Goal: Navigation & Orientation: Find specific page/section

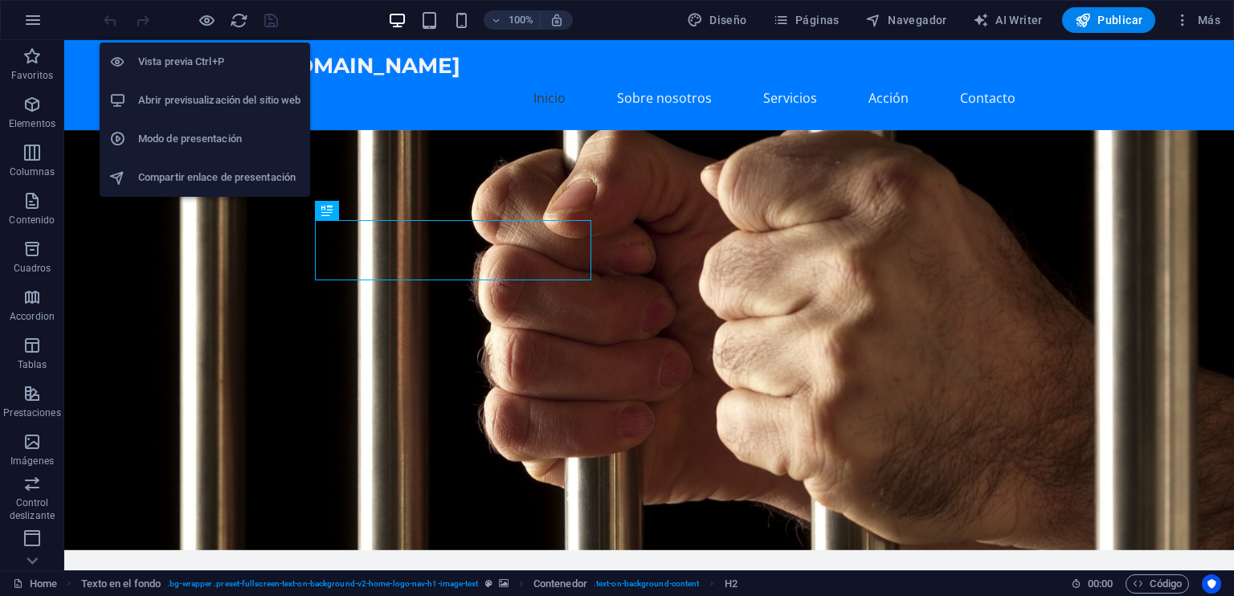
click at [200, 60] on h6 "Vista previa Ctrl+P" at bounding box center [219, 61] width 162 height 19
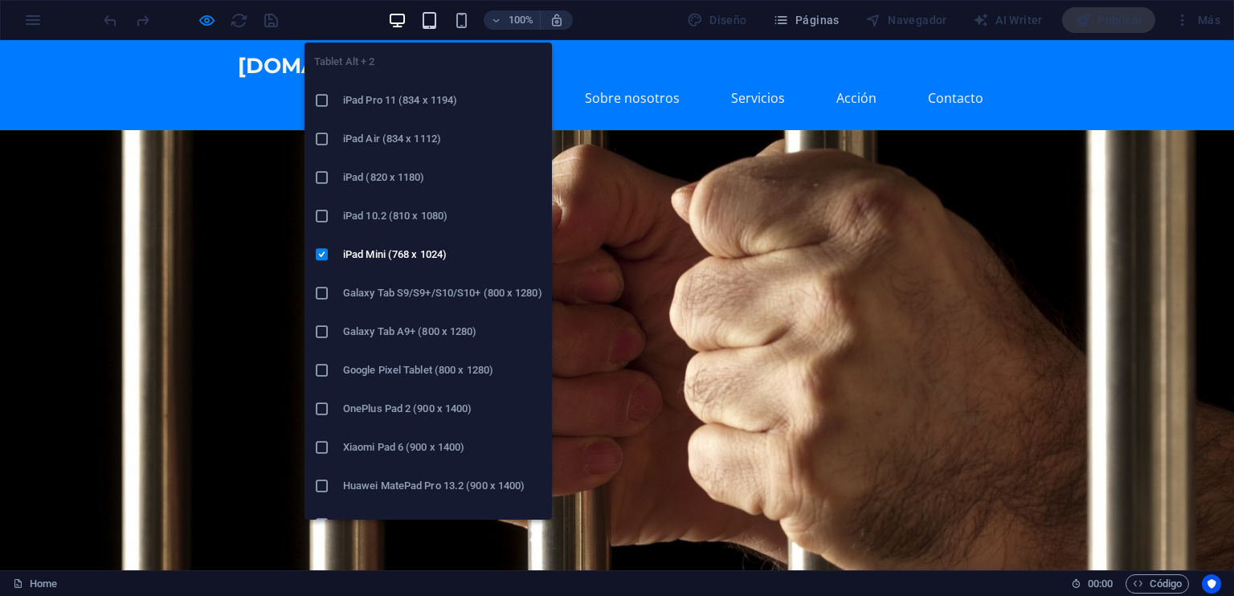
click at [429, 20] on icon "button" at bounding box center [429, 20] width 18 height 18
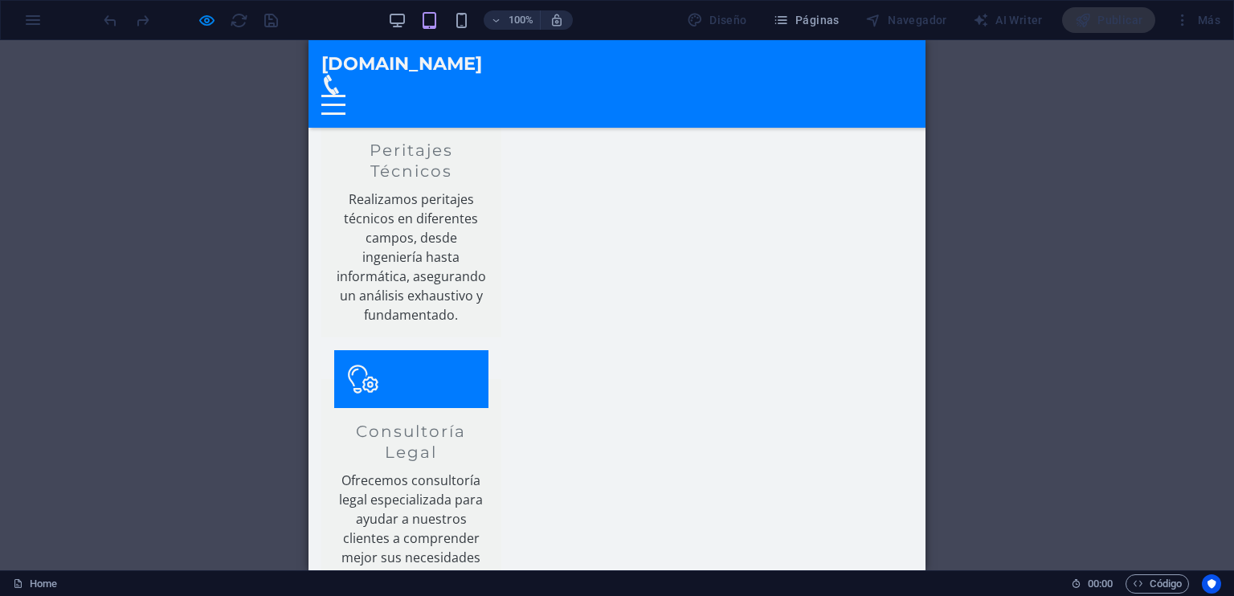
scroll to position [829, 0]
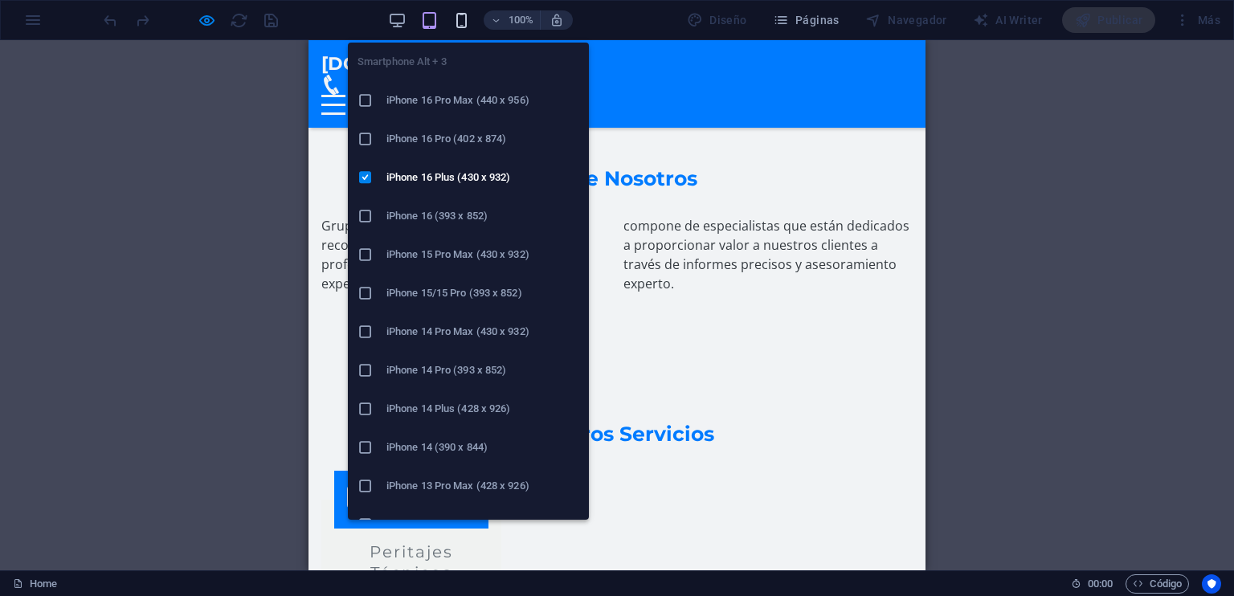
click at [466, 18] on icon "button" at bounding box center [461, 20] width 18 height 18
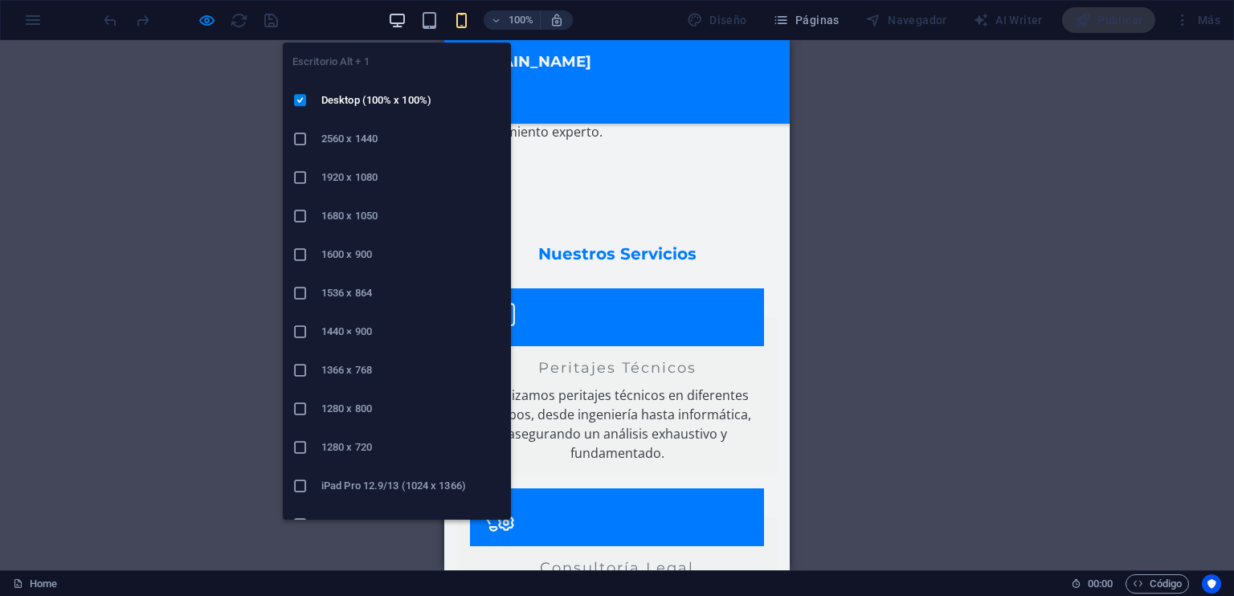
click at [402, 21] on icon "button" at bounding box center [397, 20] width 18 height 18
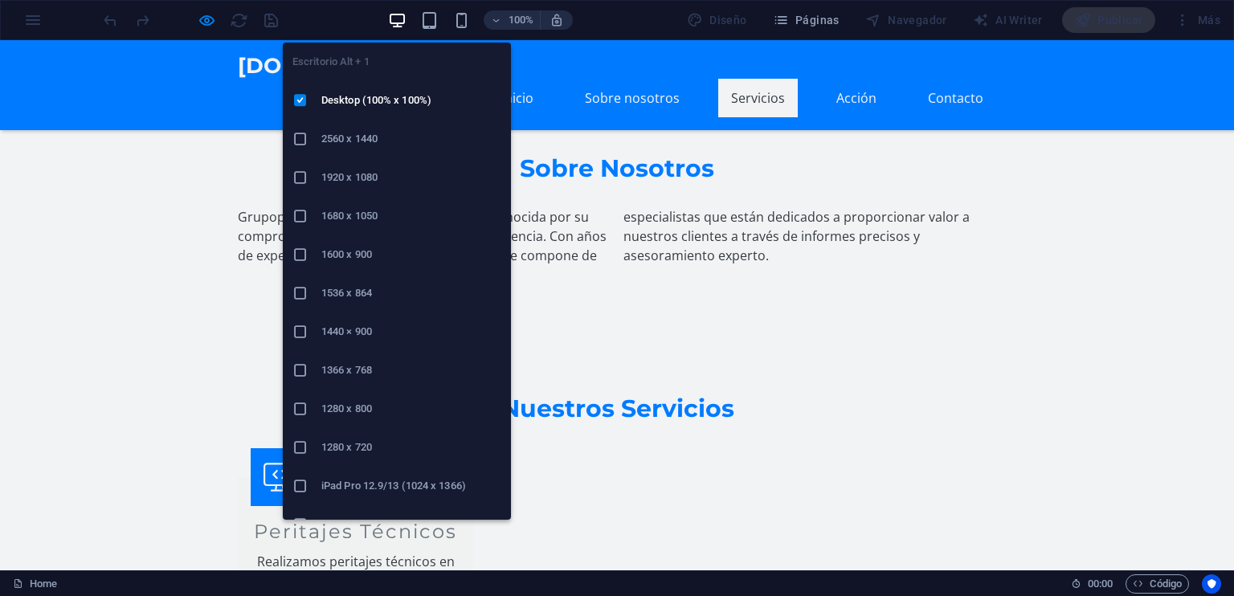
scroll to position [845, 0]
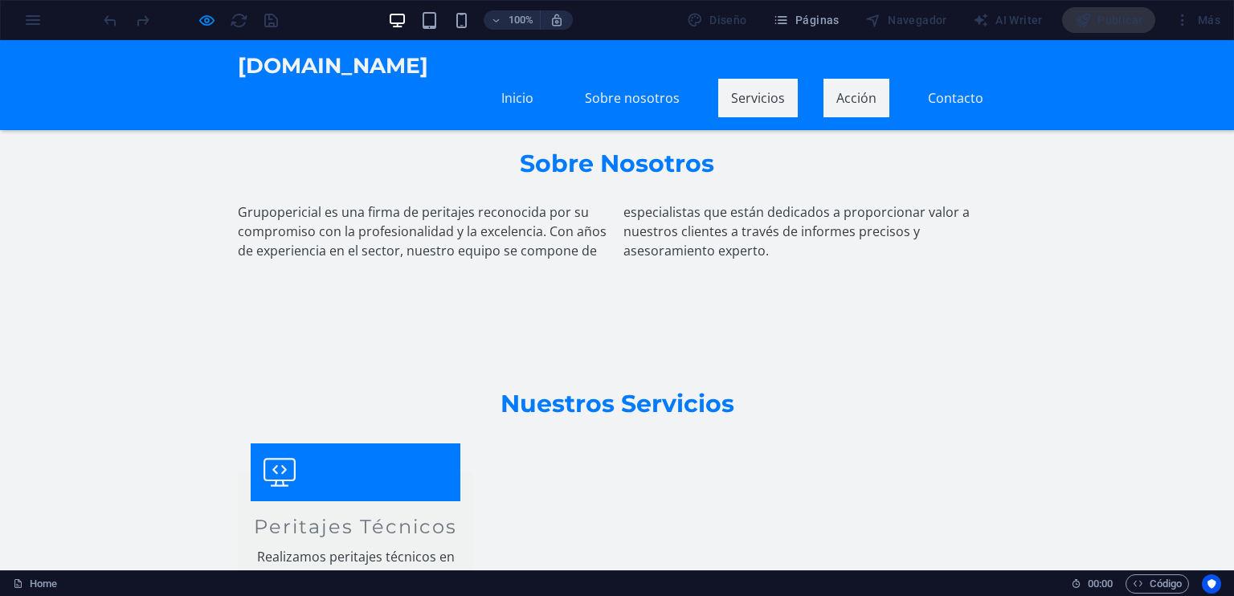
click at [845, 79] on link "Acción" at bounding box center [857, 98] width 66 height 39
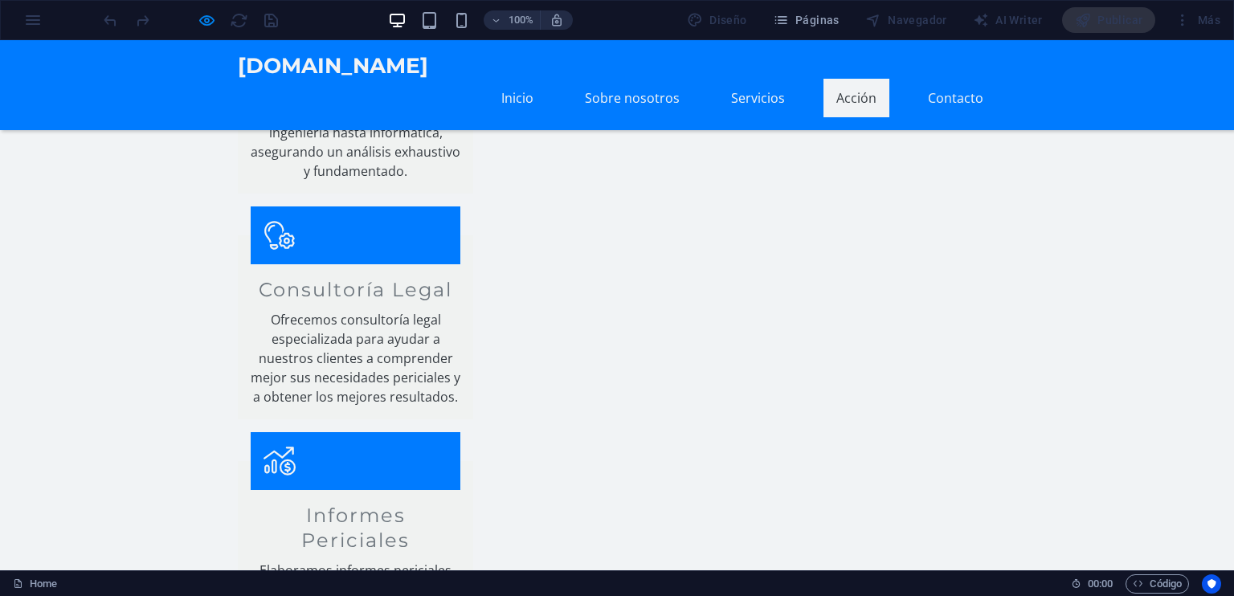
scroll to position [1307, 0]
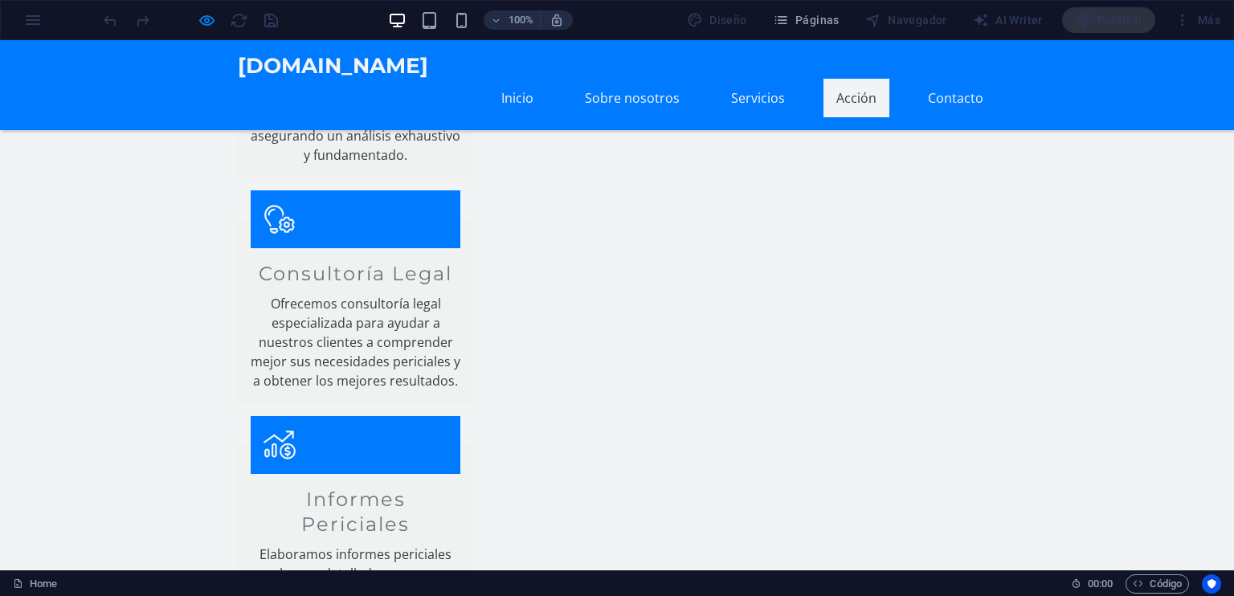
scroll to position [1226, 0]
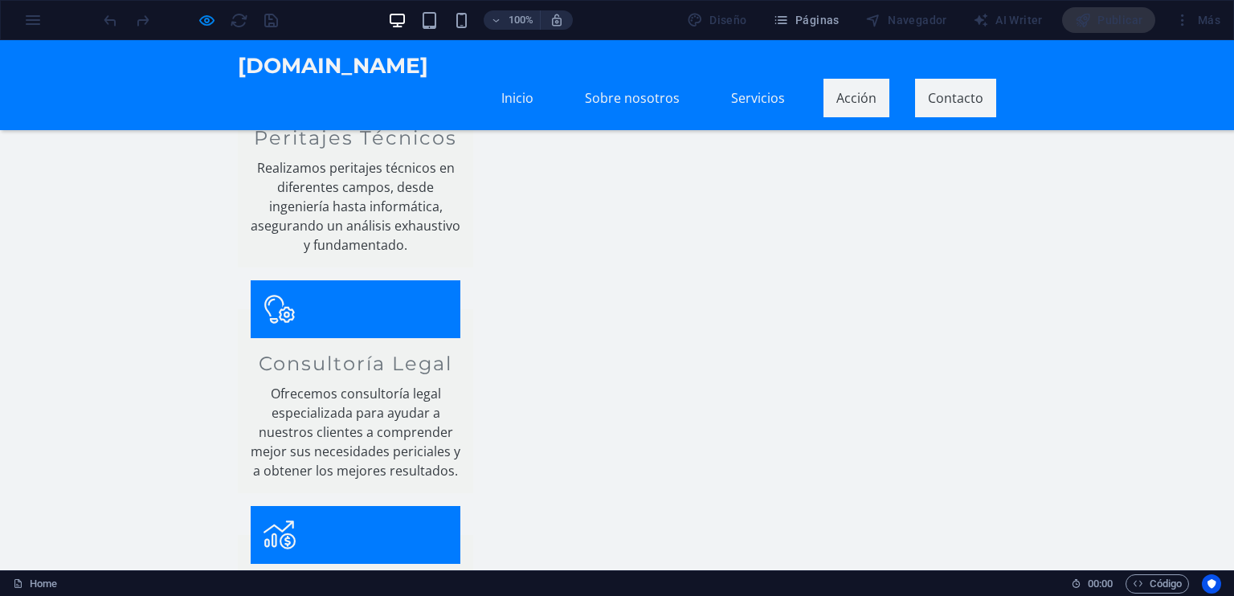
click at [942, 79] on link "Contacto" at bounding box center [955, 98] width 81 height 39
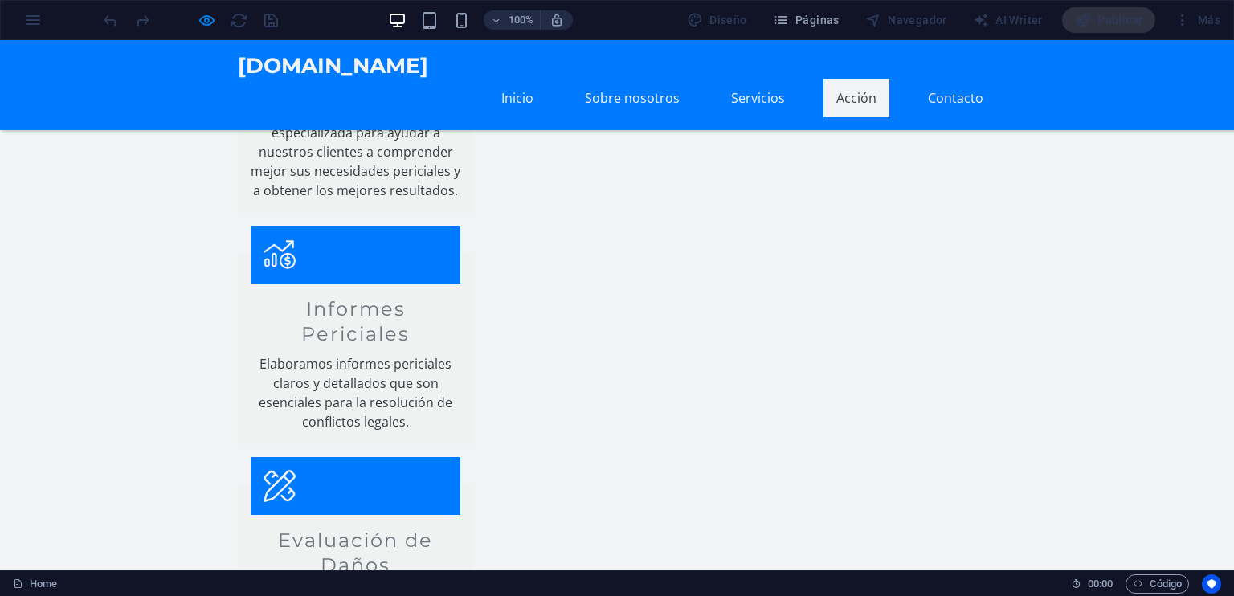
scroll to position [1557, 0]
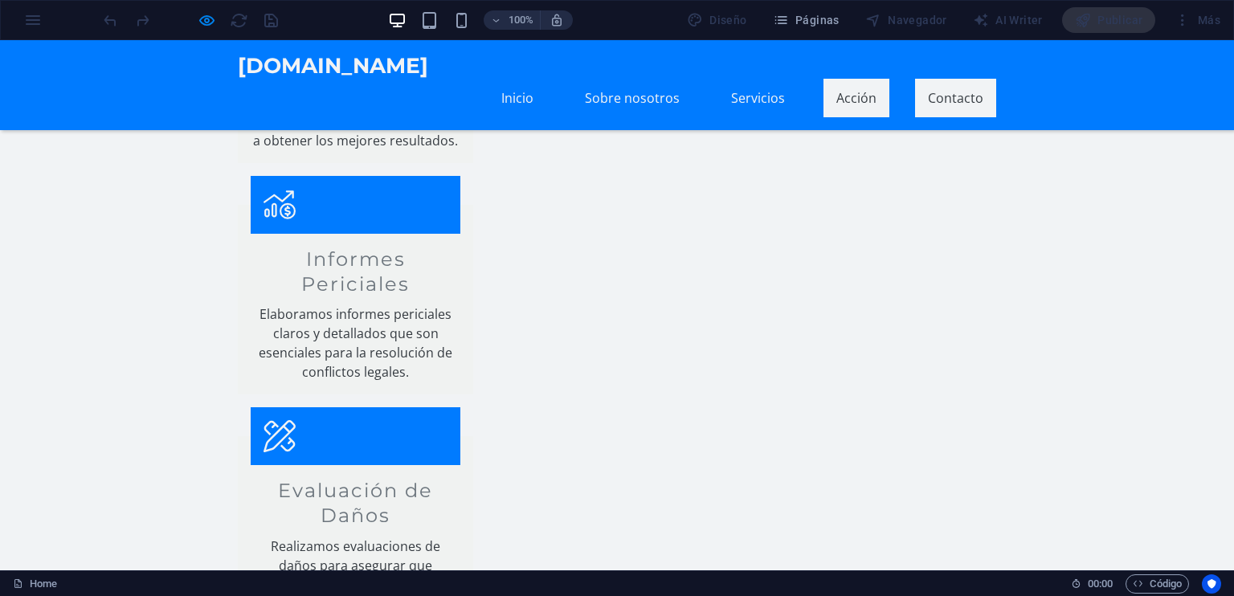
click at [845, 79] on link "Acción" at bounding box center [857, 98] width 66 height 39
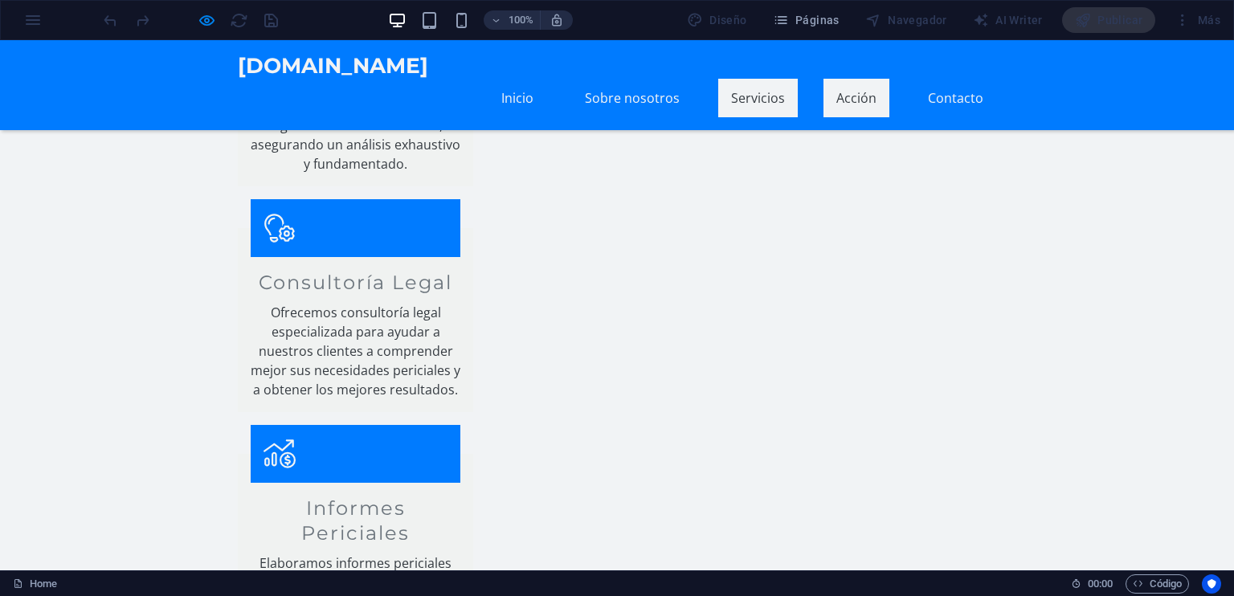
click at [756, 79] on link "Servicios" at bounding box center [758, 98] width 80 height 39
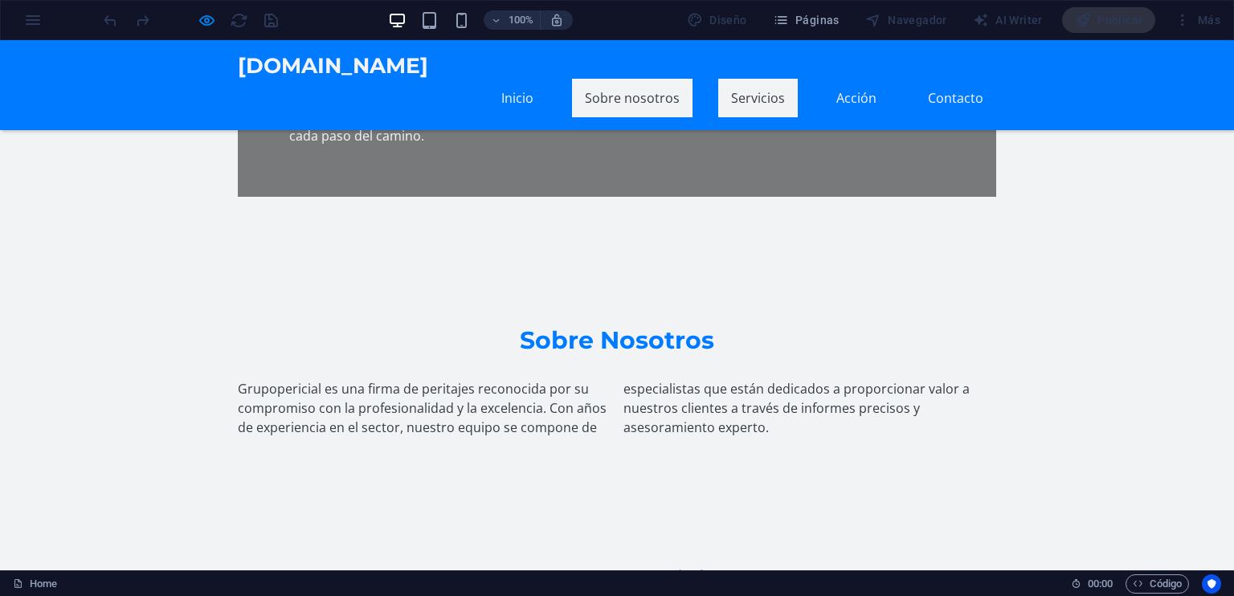
click at [638, 79] on link "Sobre nosotros" at bounding box center [632, 98] width 121 height 39
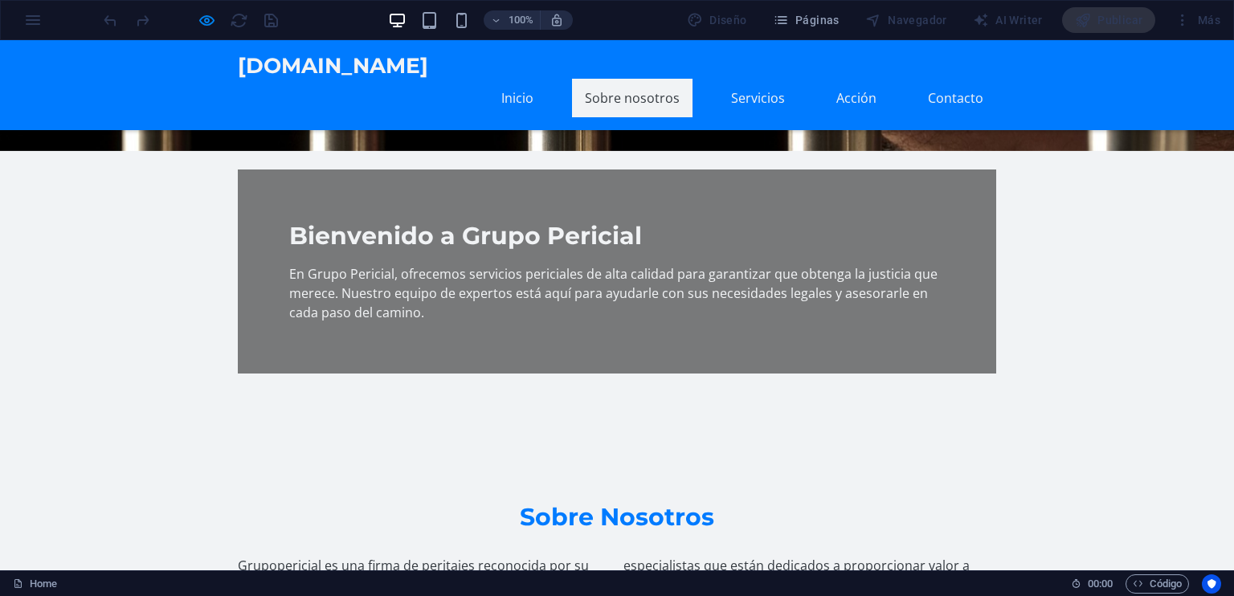
scroll to position [420, 0]
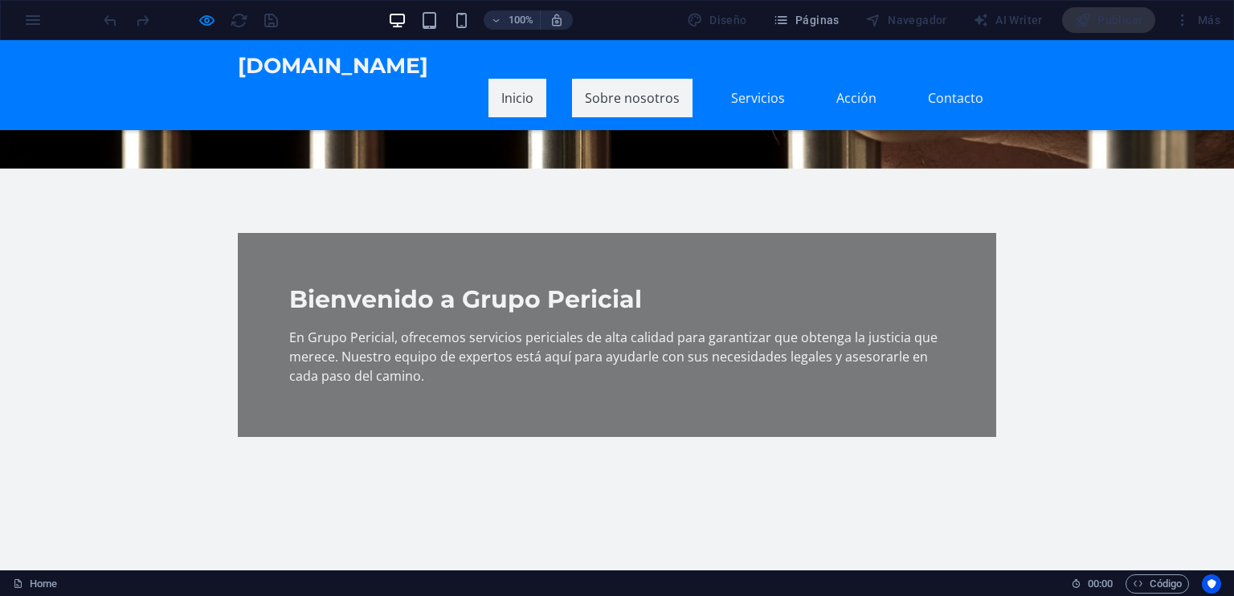
click at [528, 82] on link "Inicio" at bounding box center [518, 98] width 58 height 39
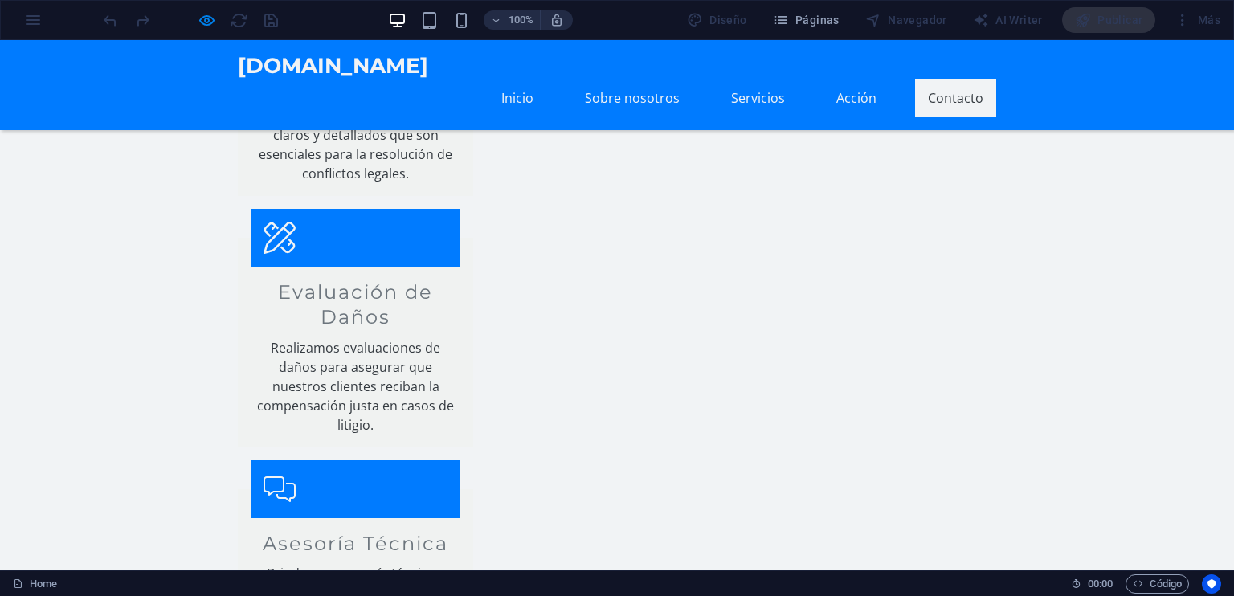
scroll to position [1747, 0]
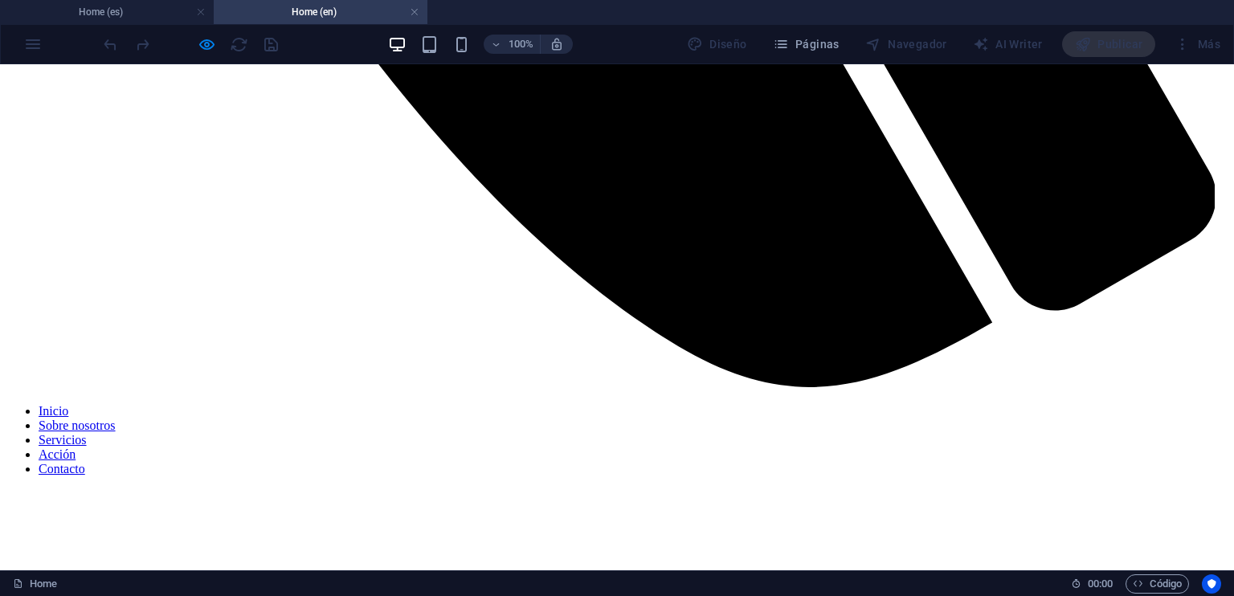
scroll to position [1557, 0]
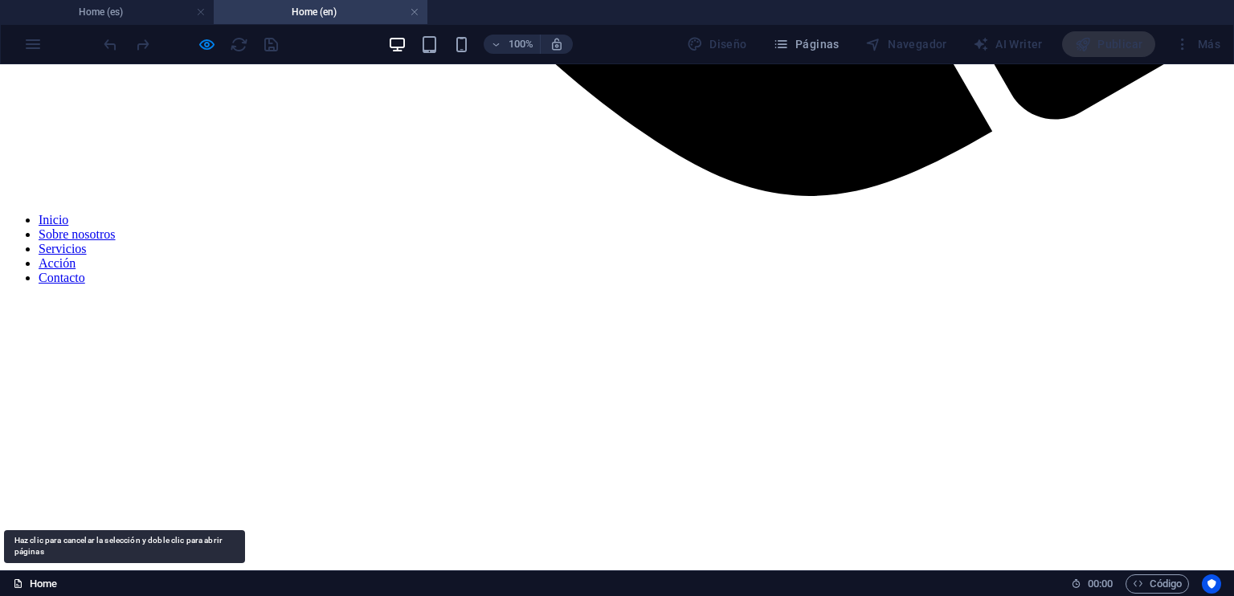
click at [50, 581] on link "Home" at bounding box center [35, 584] width 44 height 19
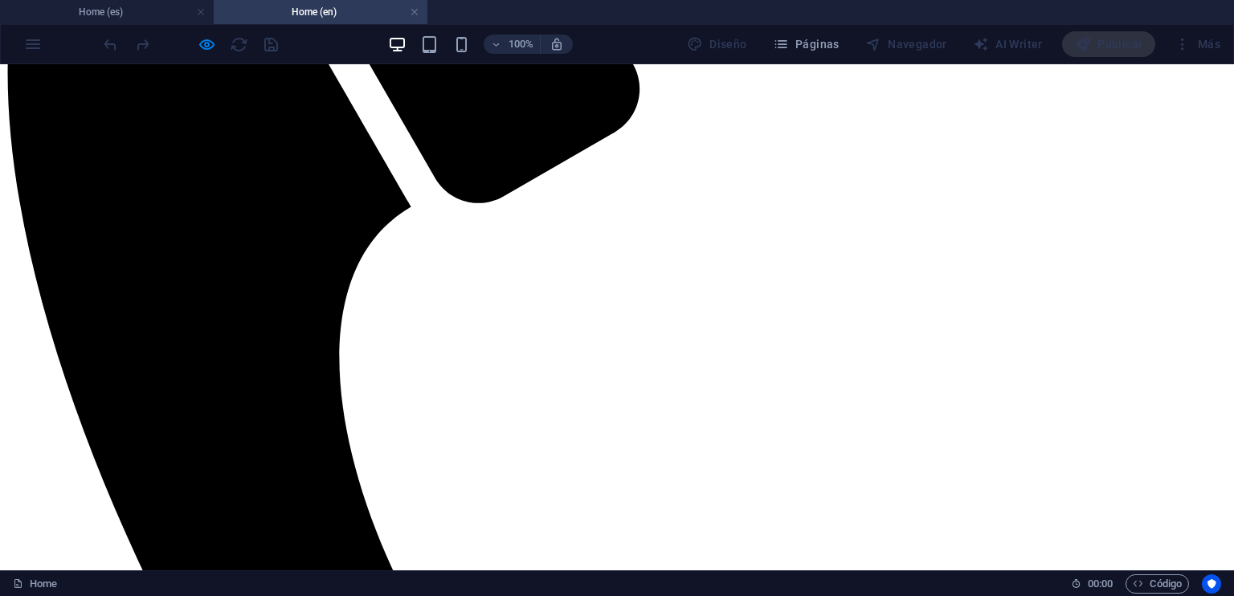
scroll to position [272, 0]
